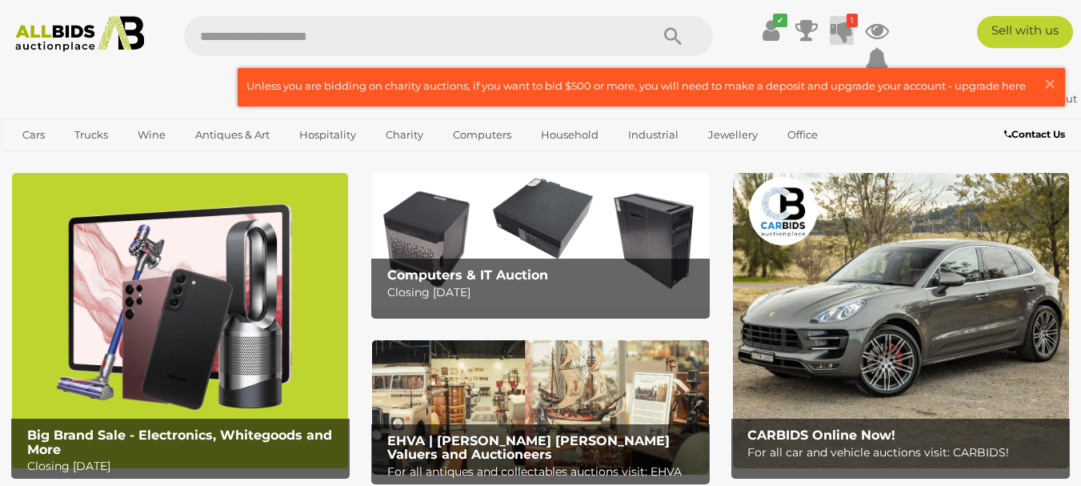
click at [844, 26] on icon at bounding box center [841, 30] width 22 height 29
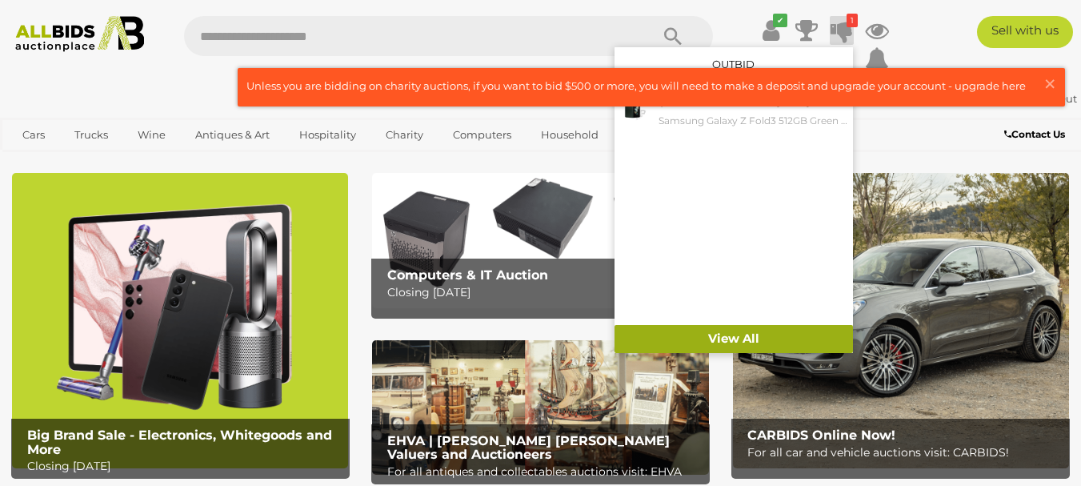
click at [741, 342] on link "View All" at bounding box center [733, 339] width 238 height 28
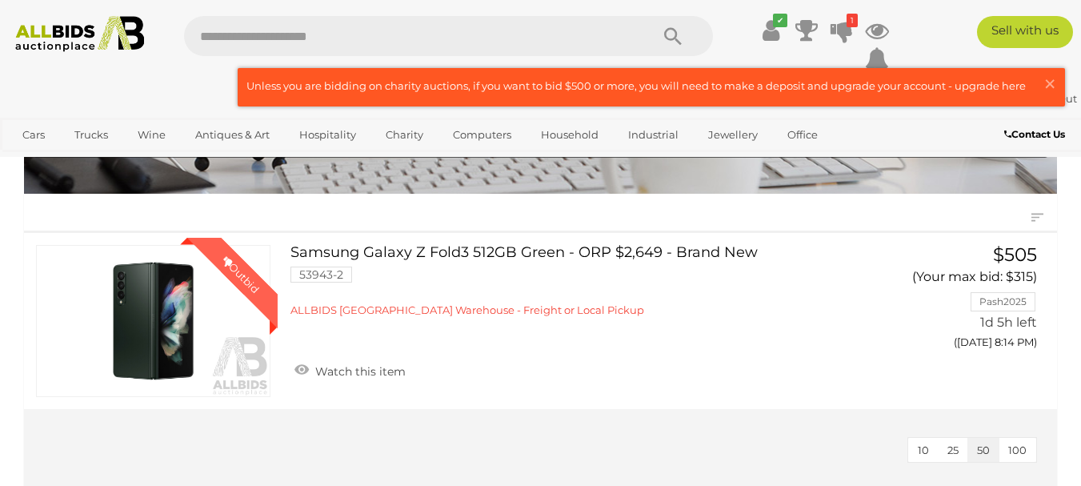
scroll to position [160, 0]
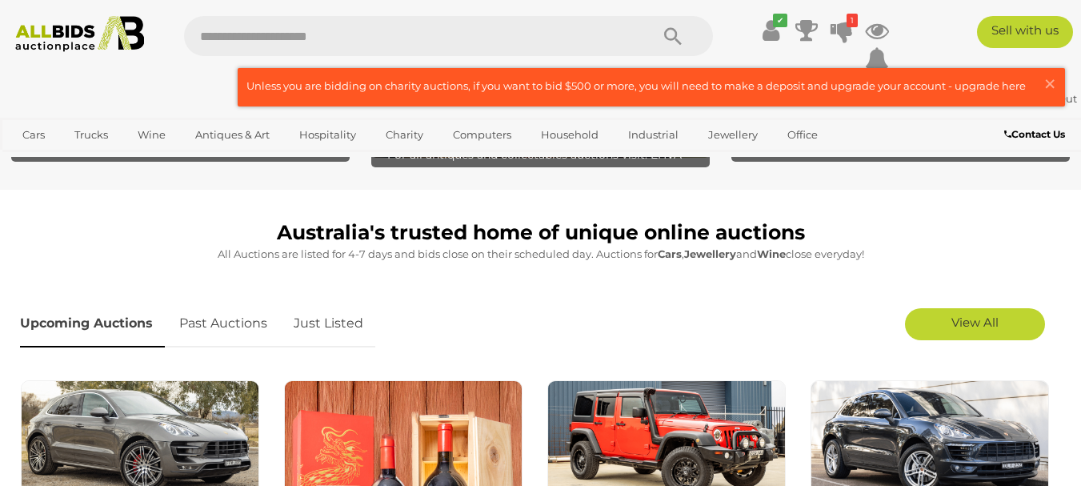
scroll to position [80, 0]
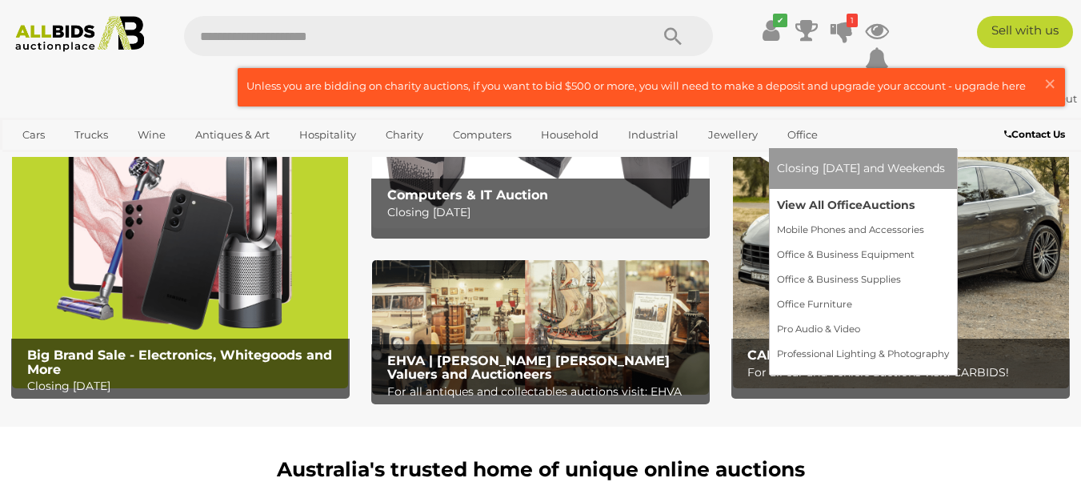
click at [811, 202] on link "View All Office Auctions" at bounding box center [863, 205] width 172 height 25
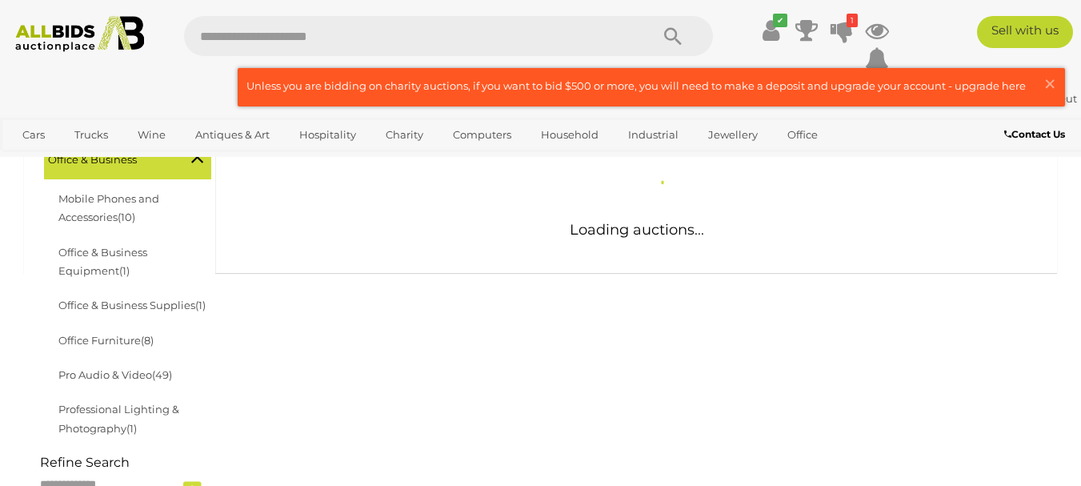
scroll to position [320, 0]
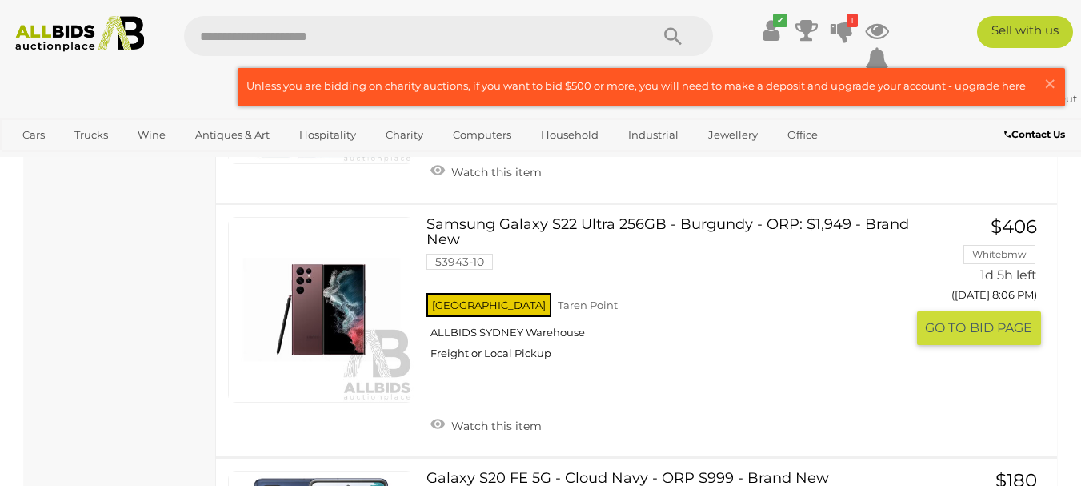
scroll to position [1680, 0]
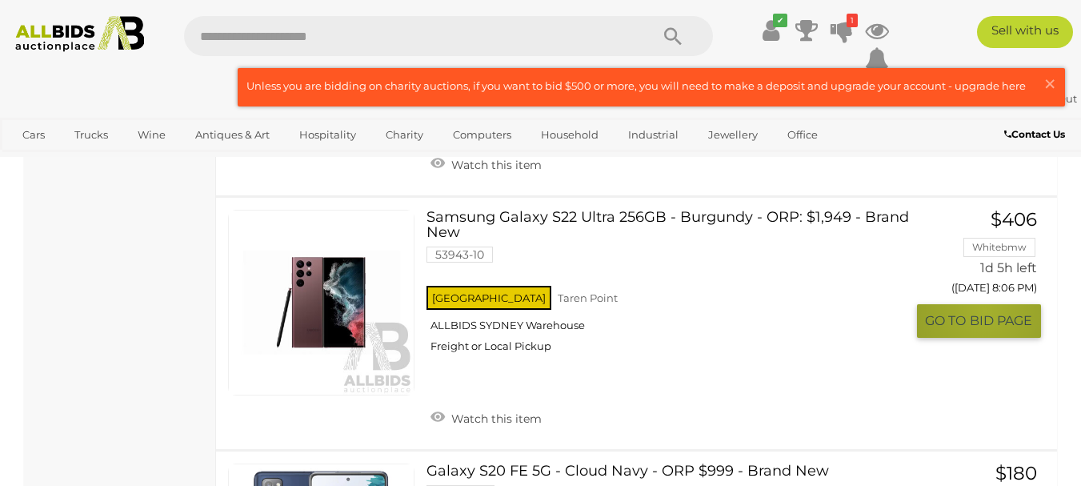
click at [985, 310] on button "GO TO BID PAGE" at bounding box center [979, 320] width 124 height 33
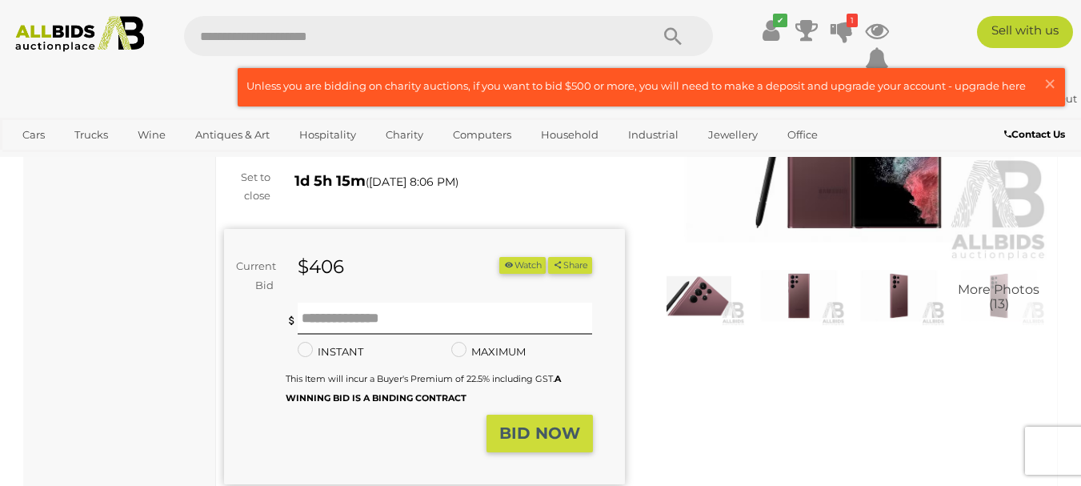
scroll to position [240, 0]
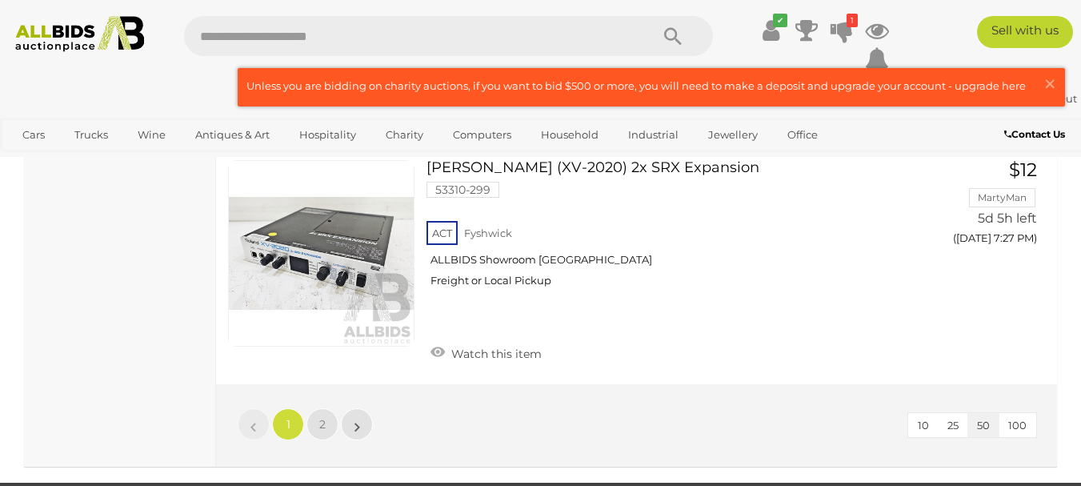
scroll to position [12036, 0]
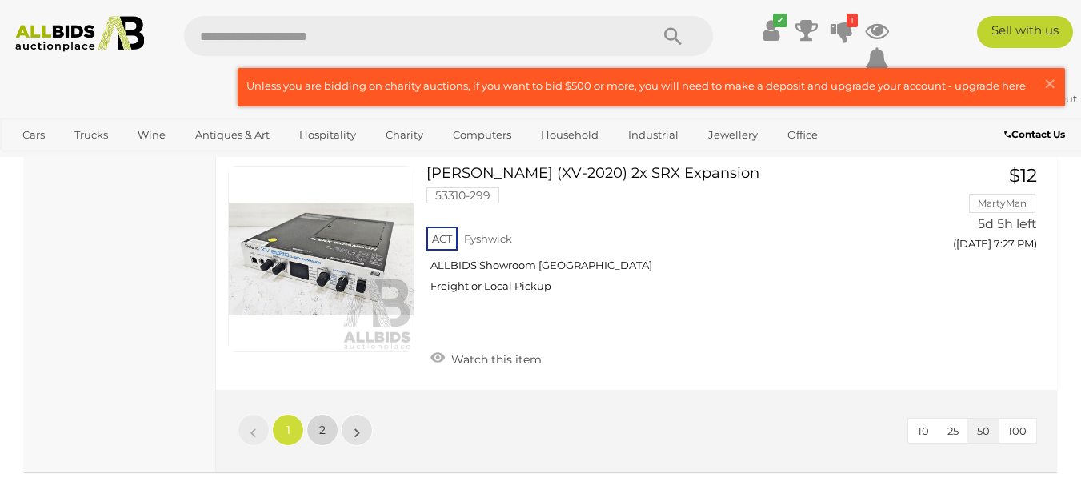
click at [326, 426] on link "2" at bounding box center [322, 430] width 32 height 32
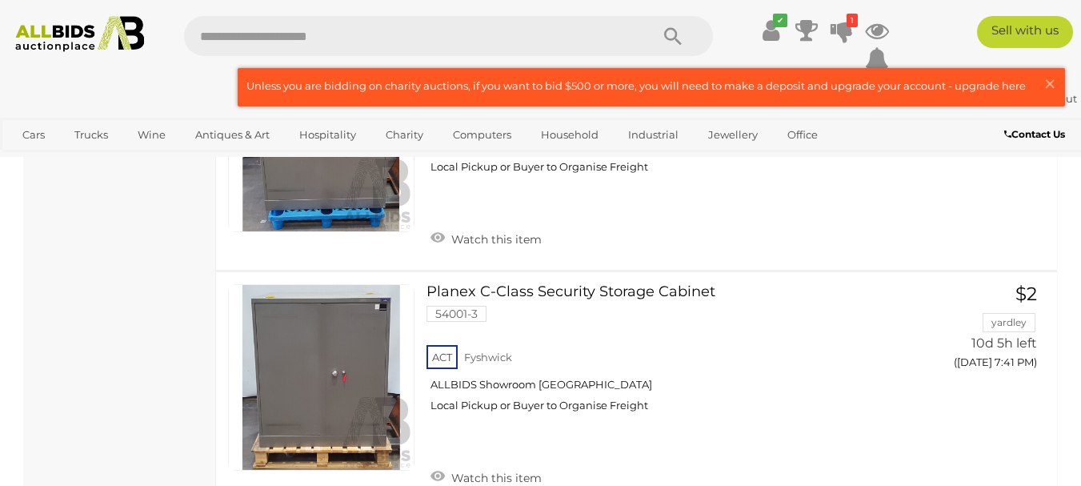
scroll to position [4189, 0]
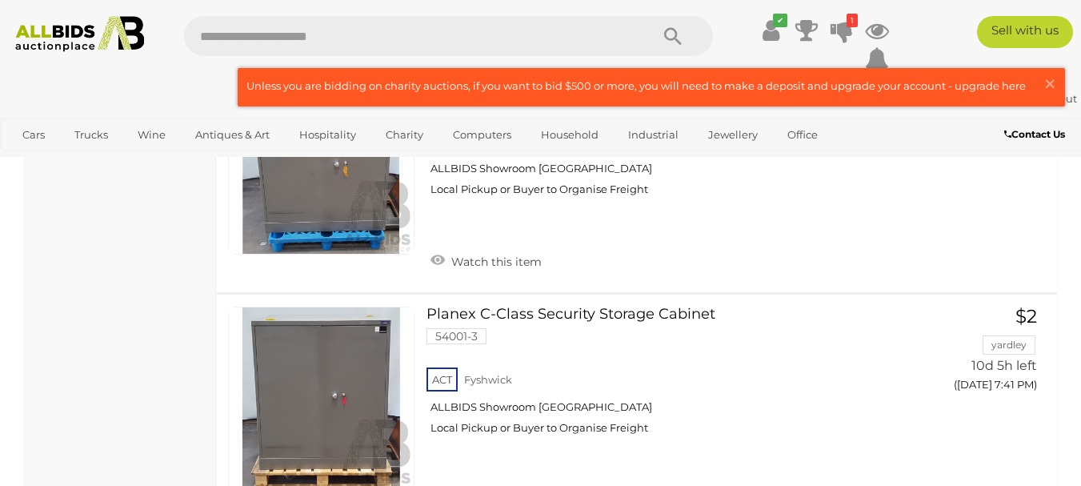
scroll to position [269, 0]
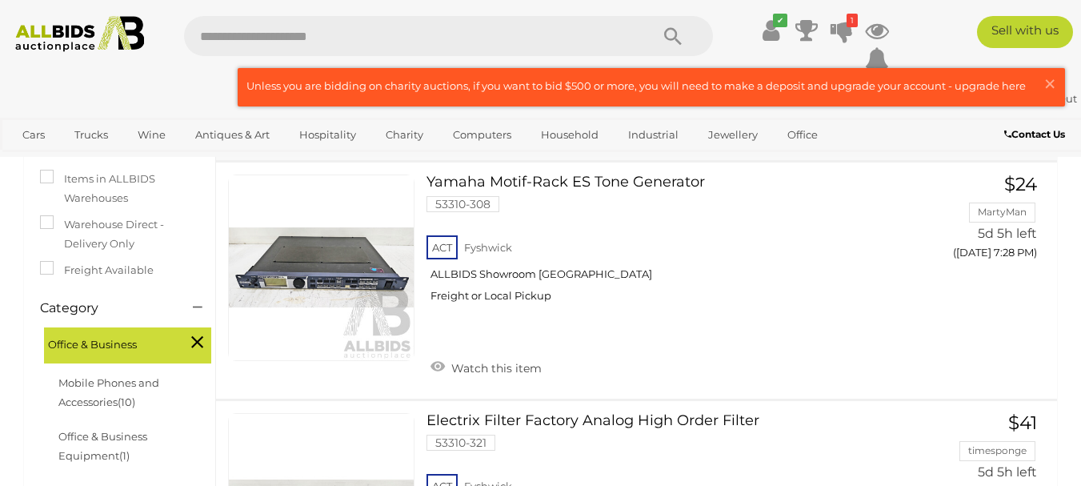
click at [74, 30] on img at bounding box center [80, 34] width 144 height 36
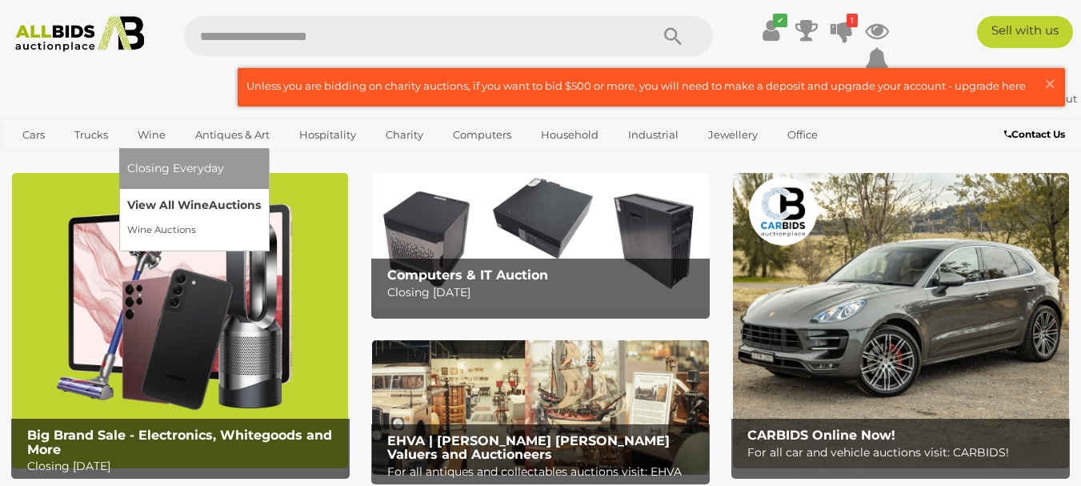
scroll to position [80, 0]
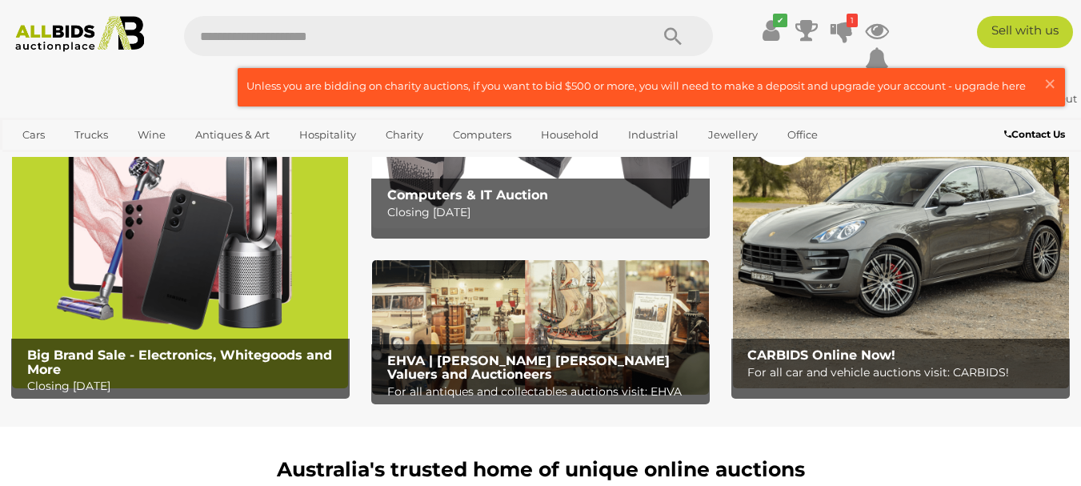
click at [196, 251] on img at bounding box center [180, 240] width 336 height 294
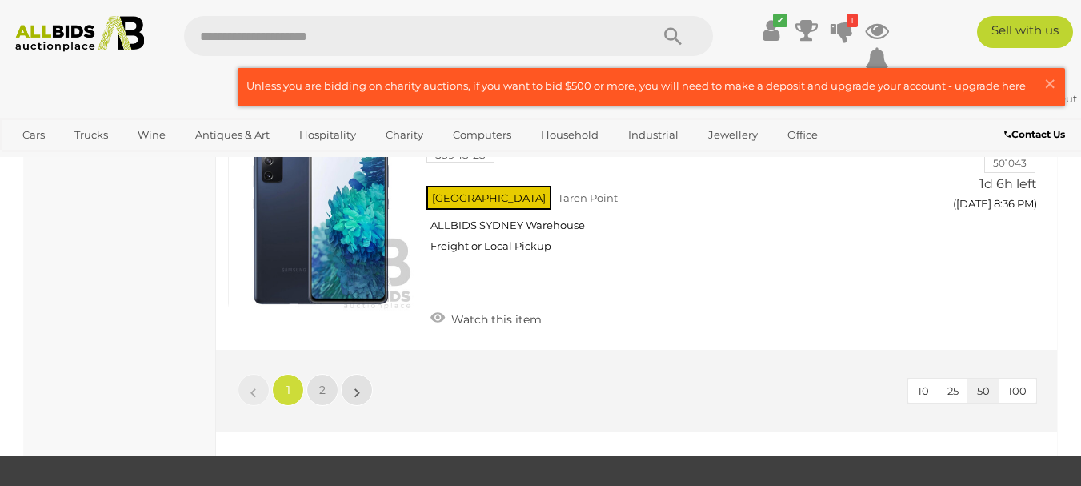
scroll to position [12388, 0]
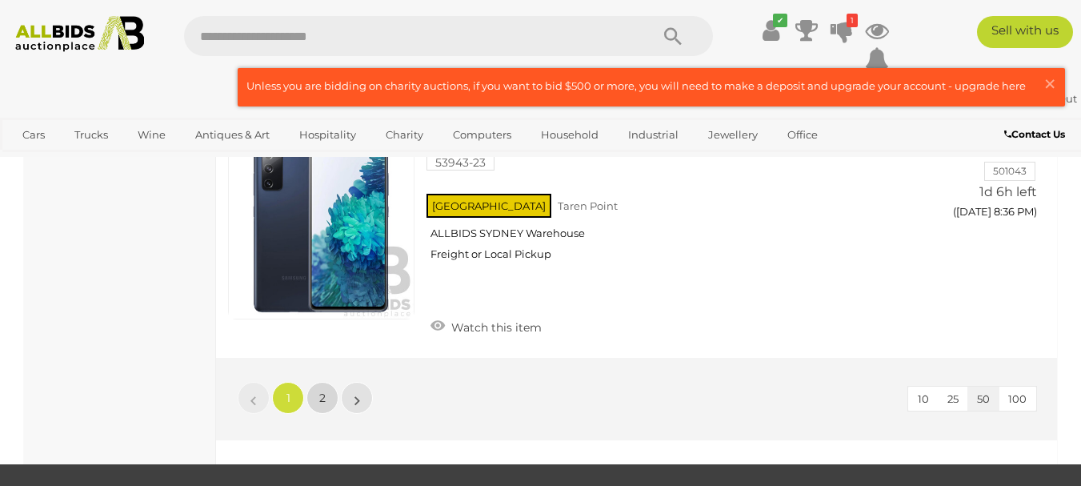
click at [310, 382] on link "2" at bounding box center [322, 398] width 32 height 32
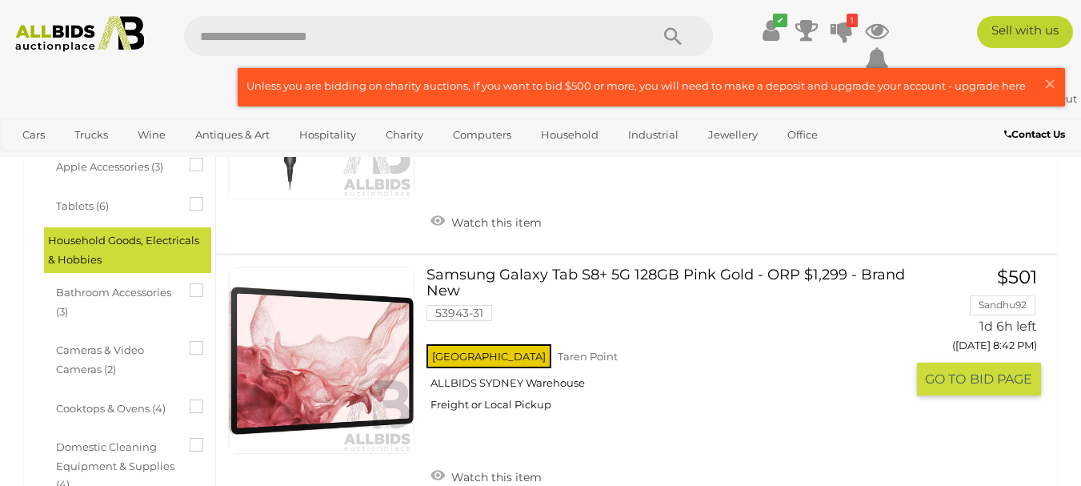
scroll to position [562, 0]
